Goal: Task Accomplishment & Management: Use online tool/utility

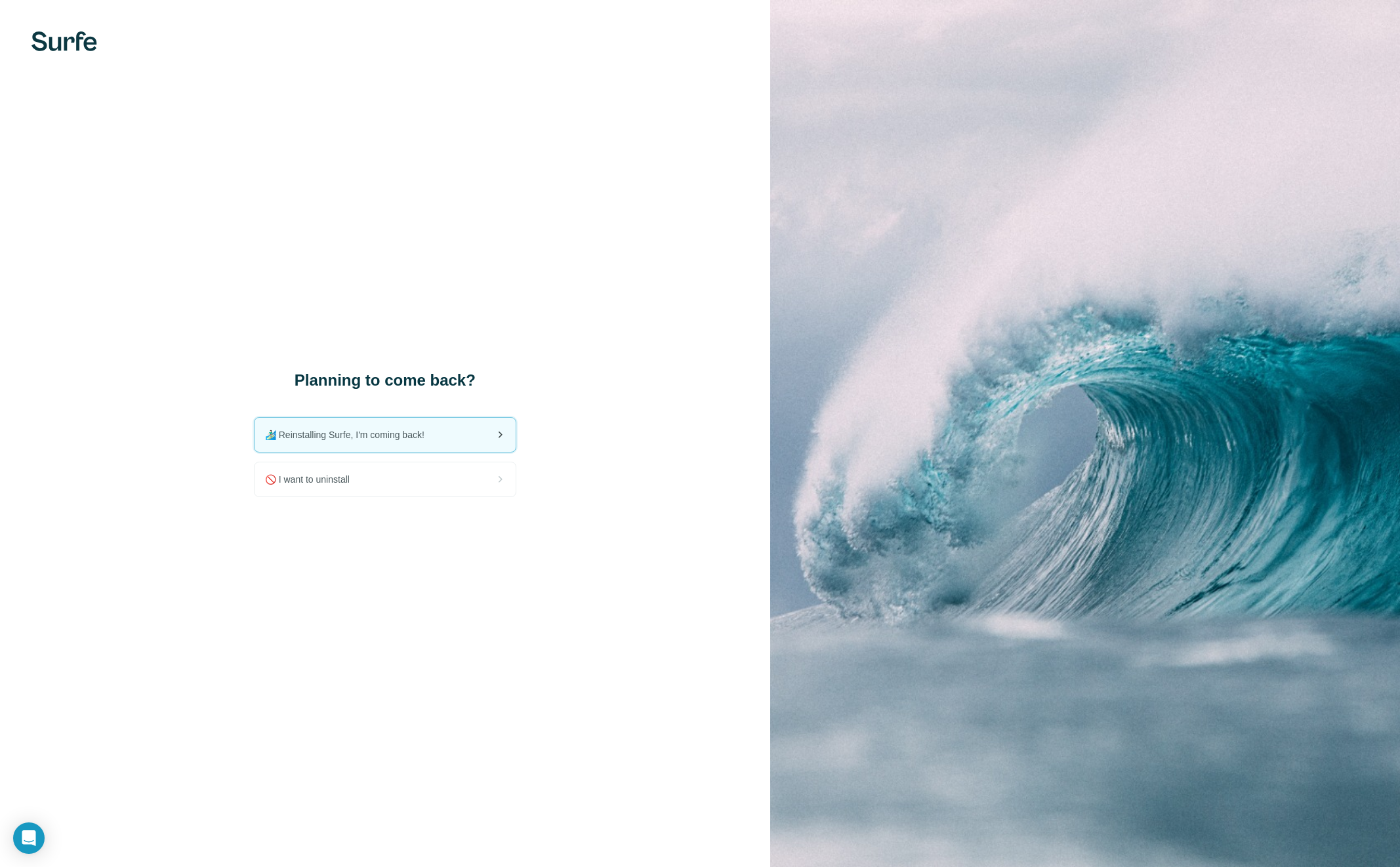
click at [339, 440] on span "🏄🏻‍♂️ Reinstalling Surfe, I'm coming back!" at bounding box center [350, 435] width 170 height 13
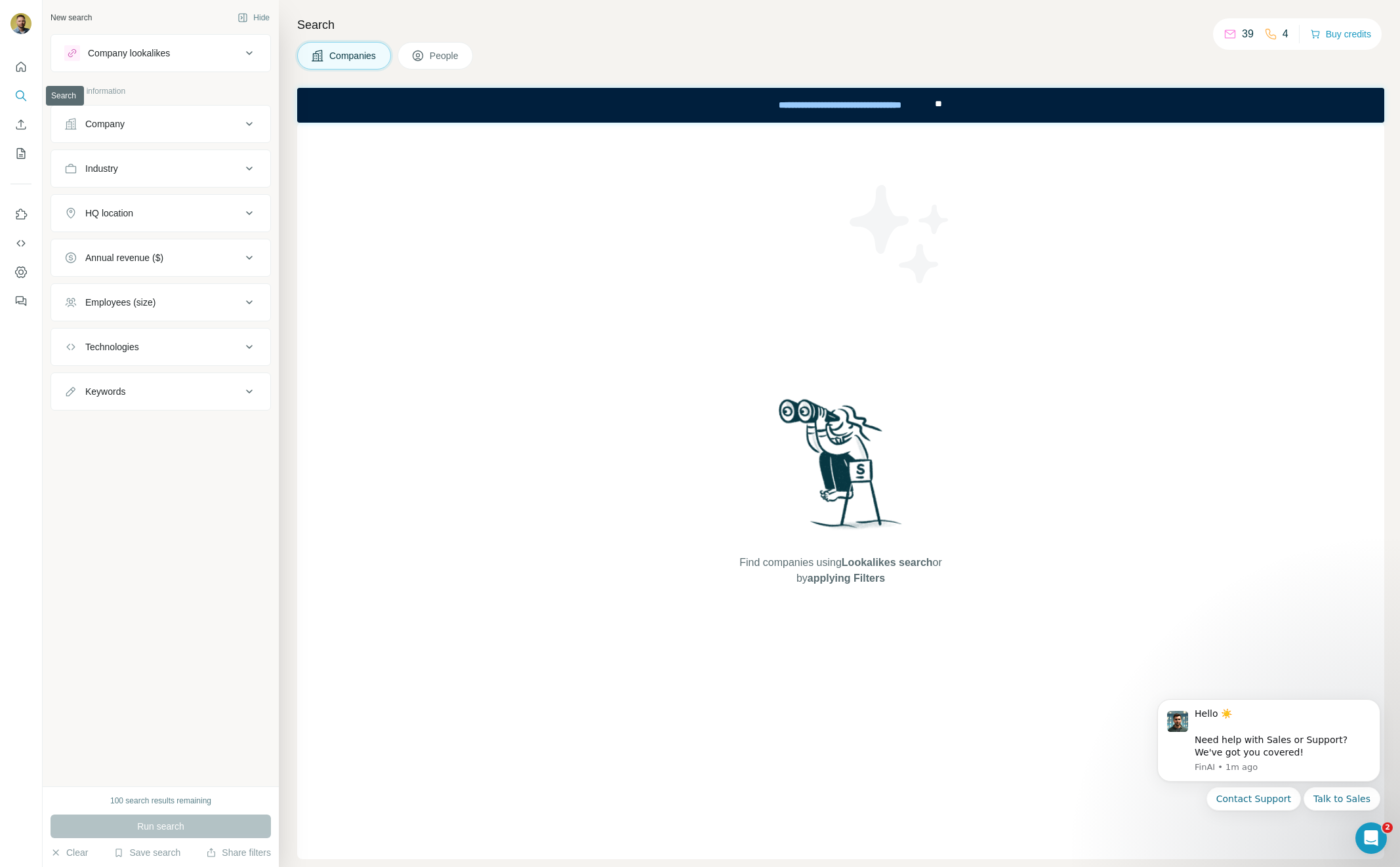
click at [18, 94] on icon "Search" at bounding box center [20, 95] width 13 height 13
